Goal: Task Accomplishment & Management: Manage account settings

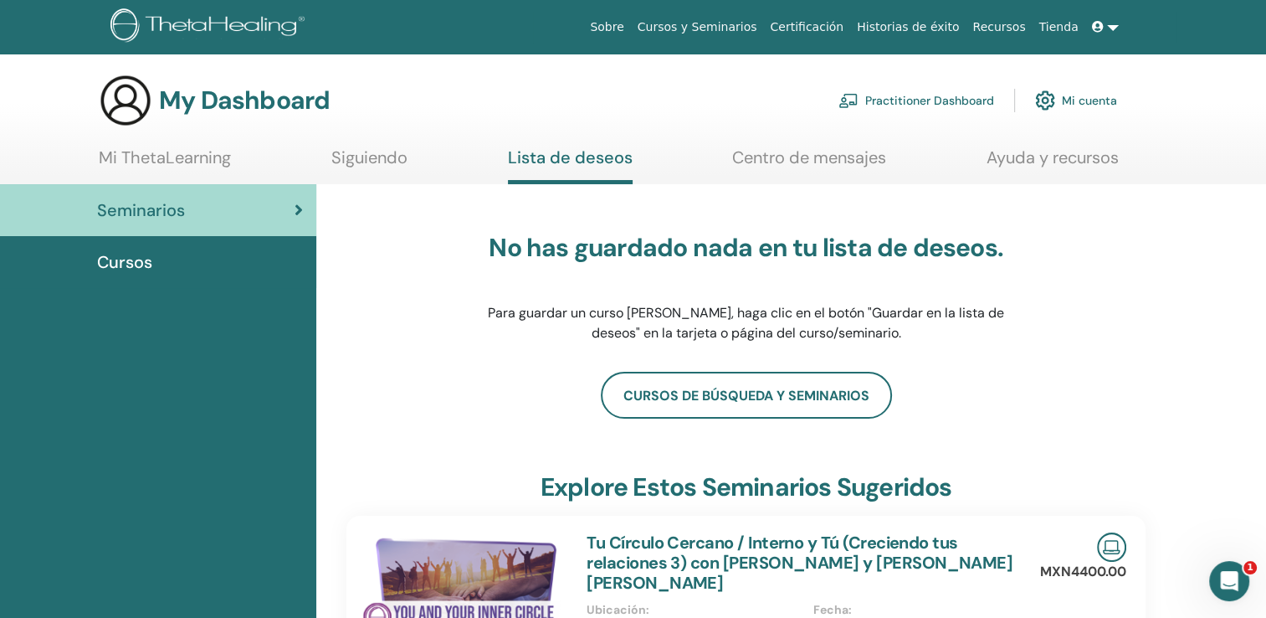
click at [1070, 99] on link "Mi cuenta" at bounding box center [1076, 100] width 82 height 37
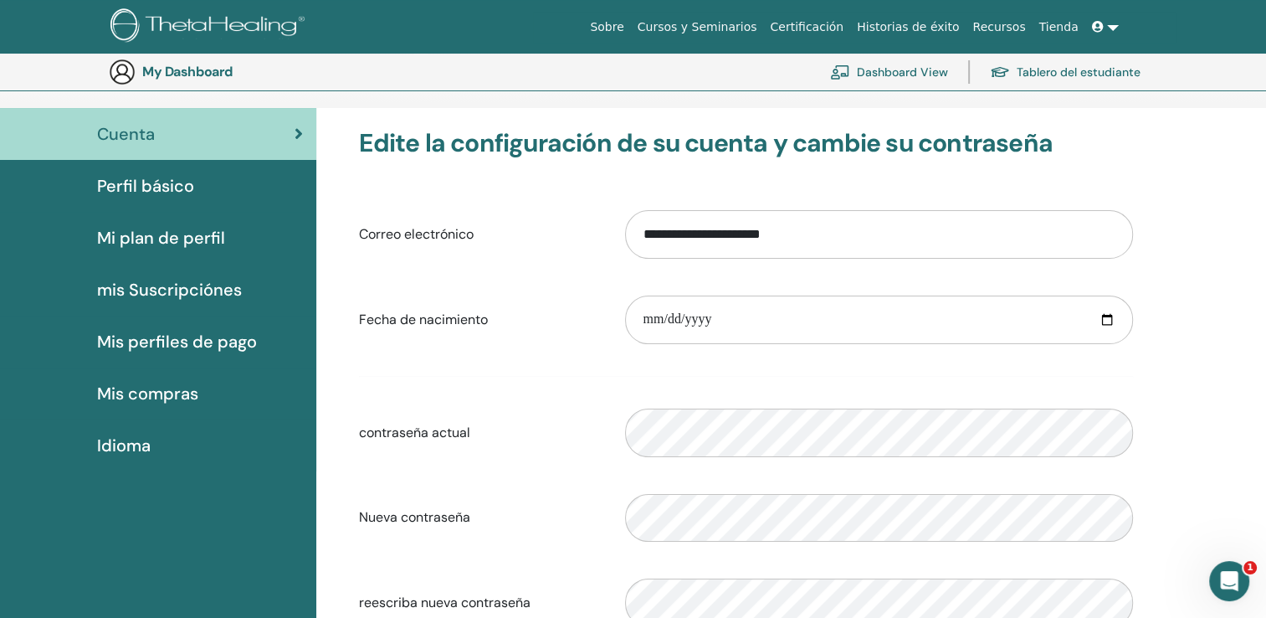
scroll to position [71, 0]
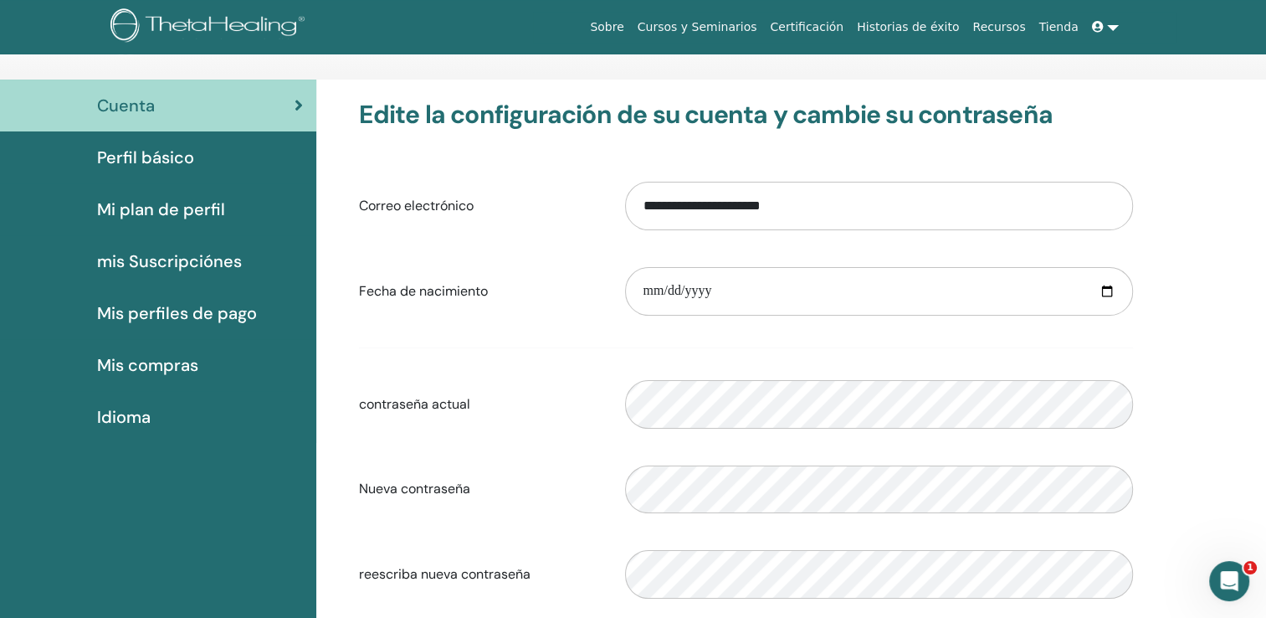
click at [156, 262] on span "mis Suscripciónes" at bounding box center [169, 261] width 145 height 25
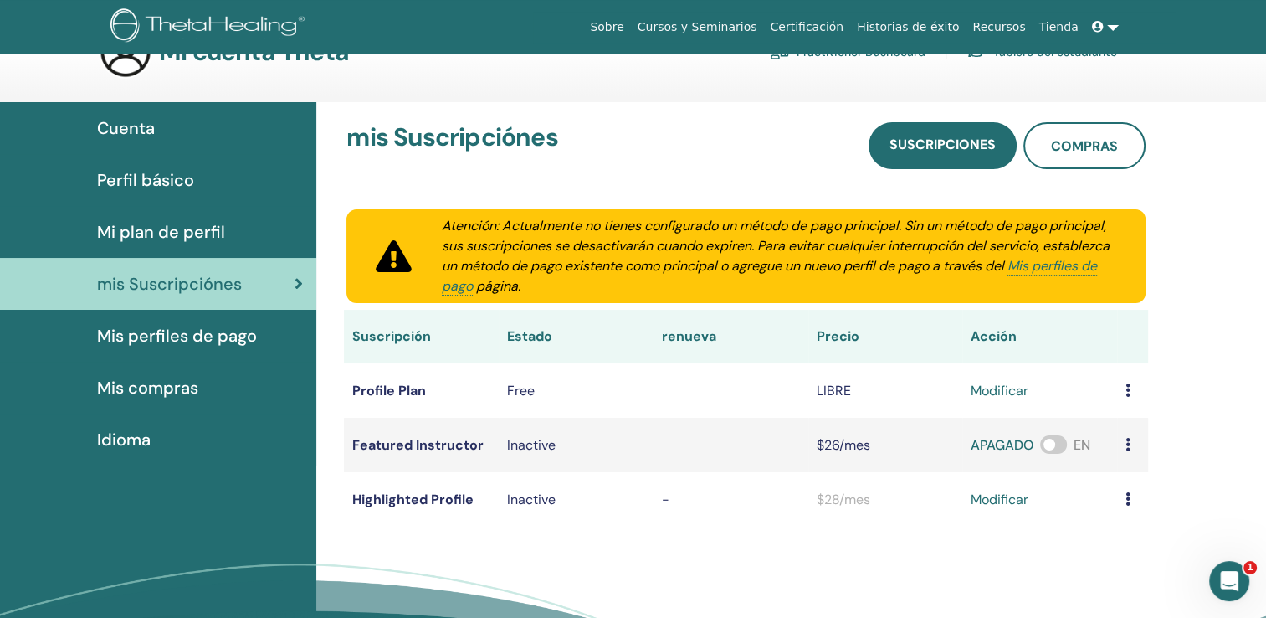
scroll to position [44, 0]
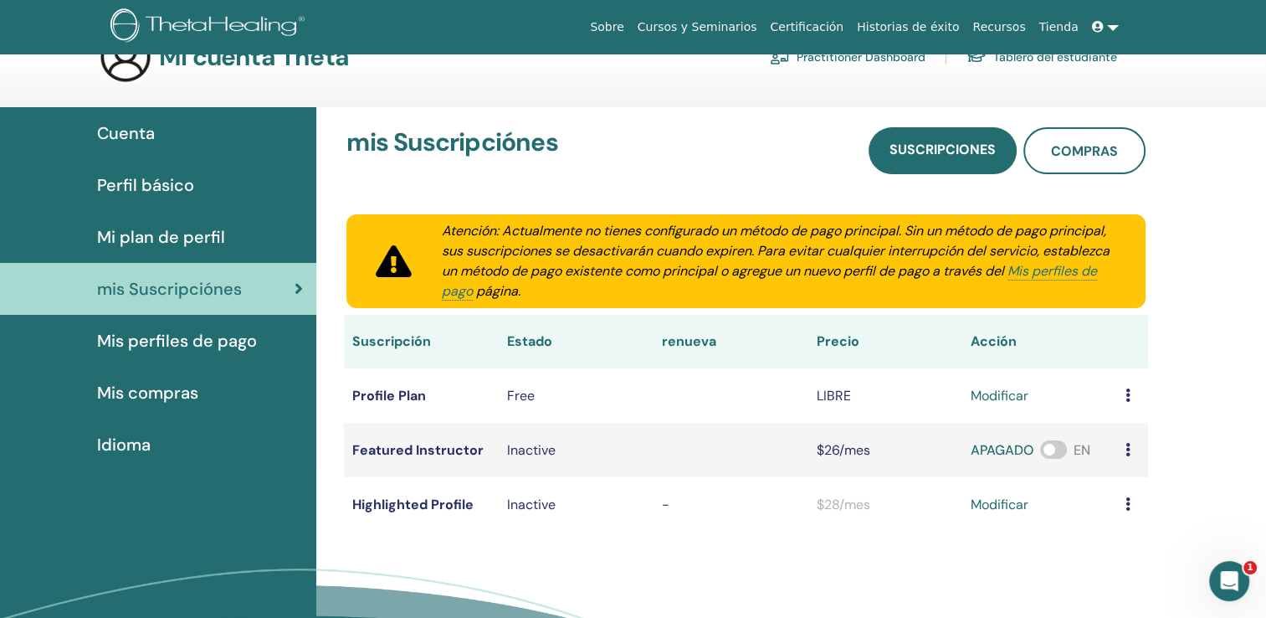
click at [160, 187] on span "Perfil básico" at bounding box center [145, 184] width 97 height 25
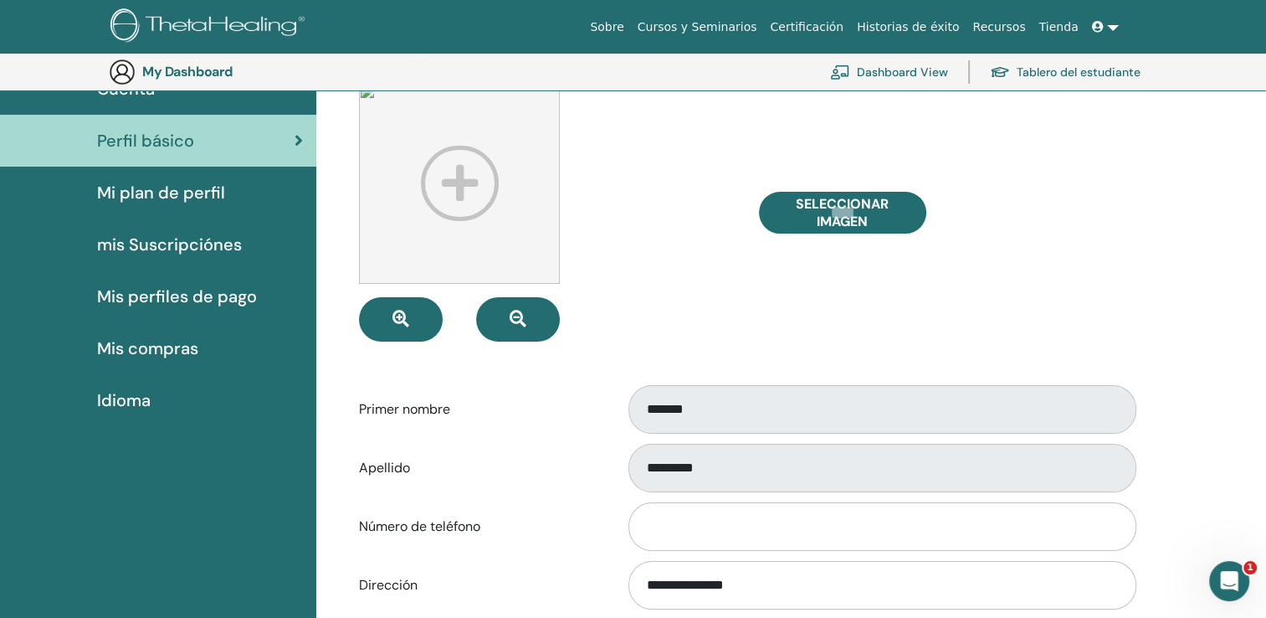
scroll to position [123, 0]
